Goal: Information Seeking & Learning: Check status

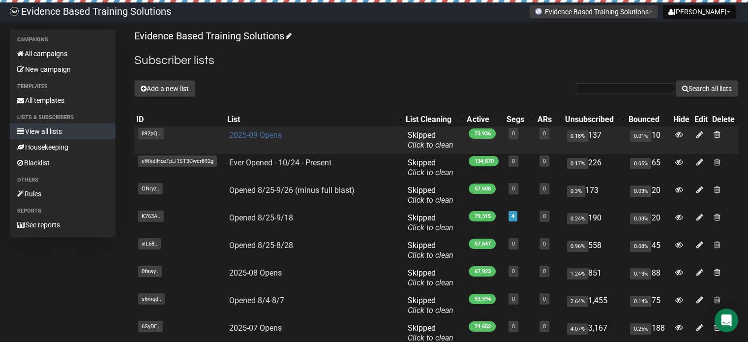
click at [245, 133] on link "2025-09 Opens" at bounding box center [255, 134] width 53 height 9
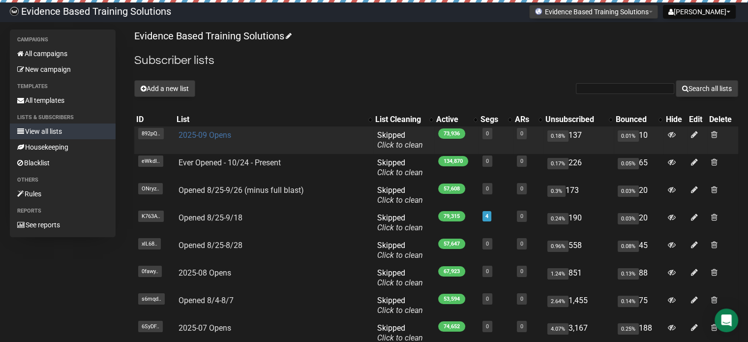
click at [216, 131] on link "2025-09 Opens" at bounding box center [204, 134] width 53 height 9
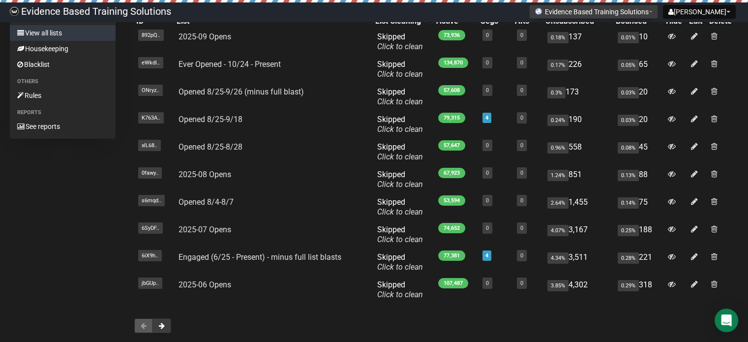
scroll to position [147, 0]
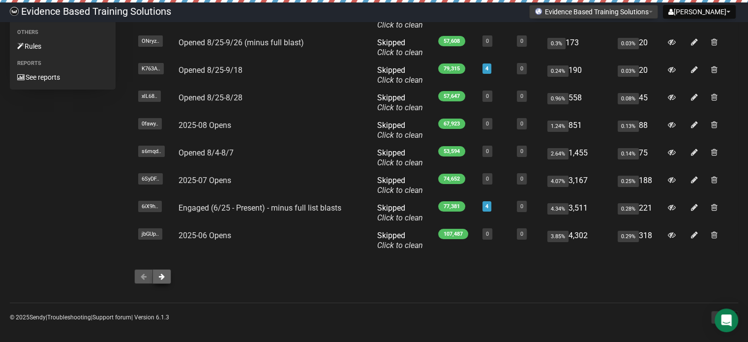
click at [165, 277] on button at bounding box center [161, 276] width 19 height 15
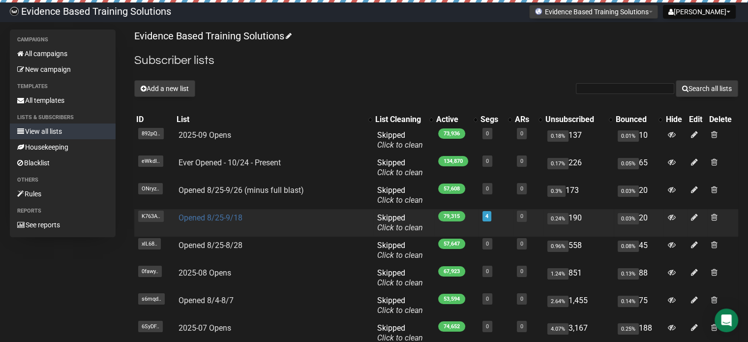
click at [228, 220] on link "Opened 8/25-9/18" at bounding box center [210, 217] width 64 height 9
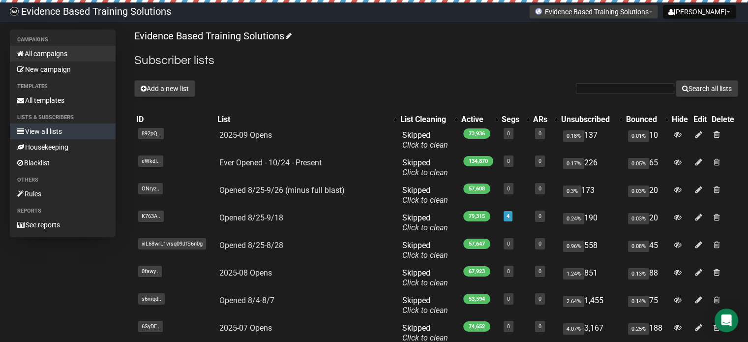
click at [55, 55] on link "All campaigns" at bounding box center [63, 54] width 106 height 16
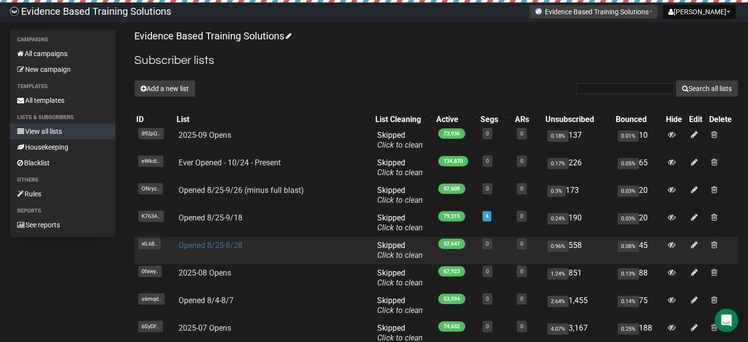
click at [222, 243] on link "Opened 8/25-8/28" at bounding box center [210, 244] width 64 height 9
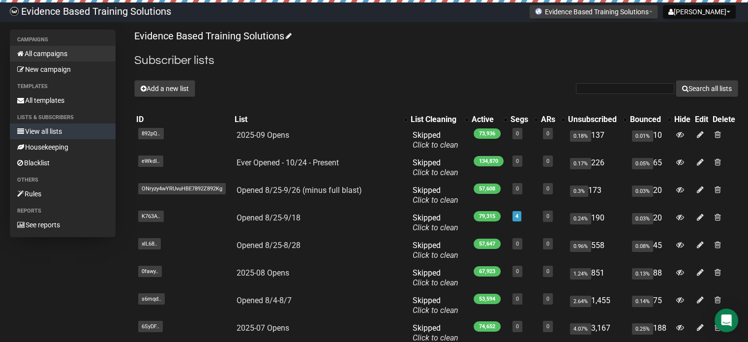
click at [30, 52] on link "All campaigns" at bounding box center [63, 54] width 106 height 16
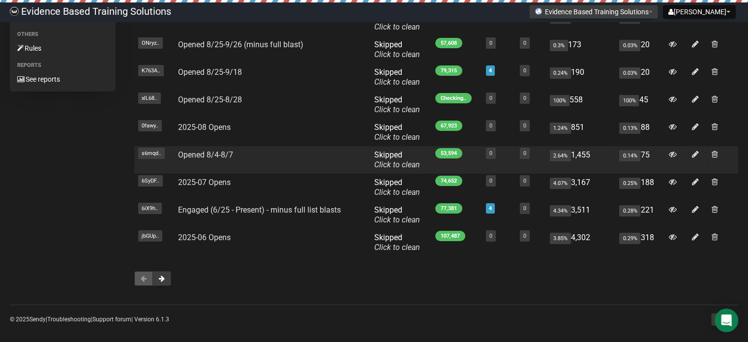
scroll to position [147, 0]
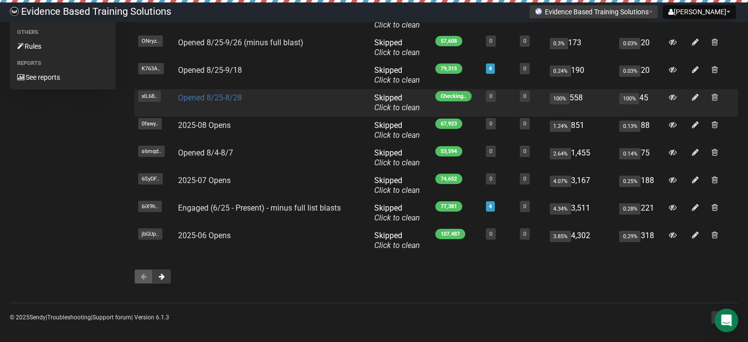
click at [207, 98] on link "Opened 8/25-8/28" at bounding box center [210, 97] width 64 height 9
